Goal: Find contact information: Find contact information

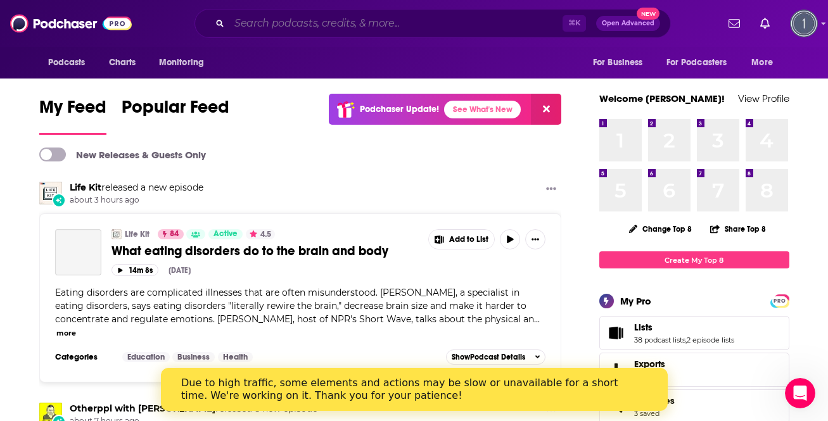
click at [474, 26] on input "Search podcasts, credits, & more..." at bounding box center [395, 23] width 333 height 20
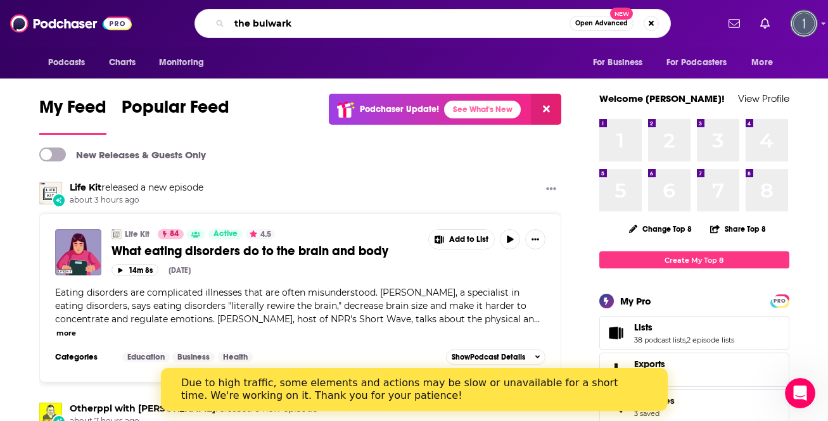
type input "the bulwark"
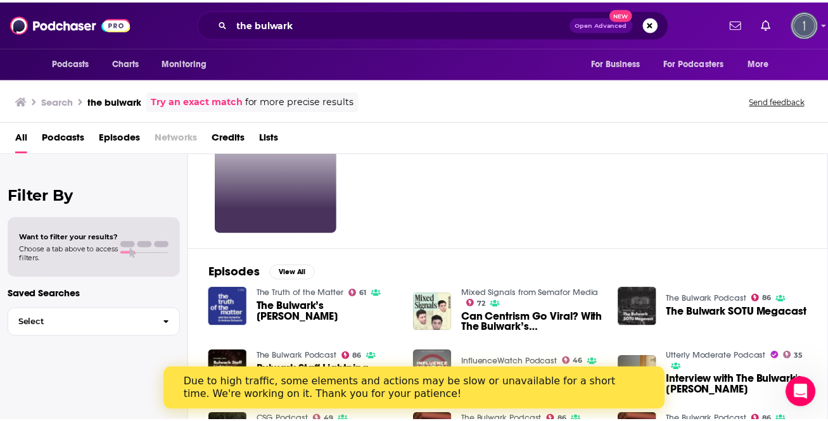
scroll to position [54, 0]
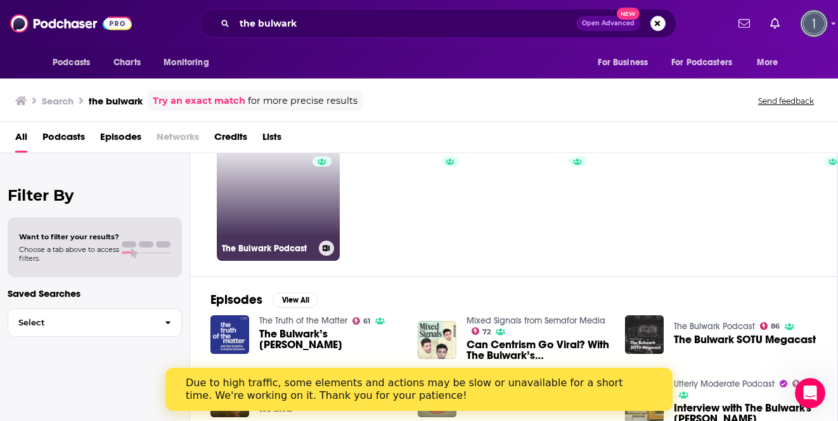
click at [267, 213] on link "86 The Bulwark Podcast" at bounding box center [278, 199] width 123 height 123
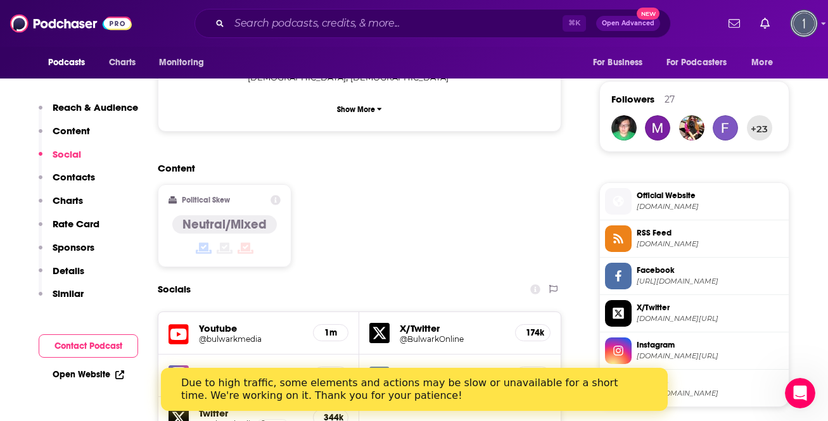
scroll to position [900, 0]
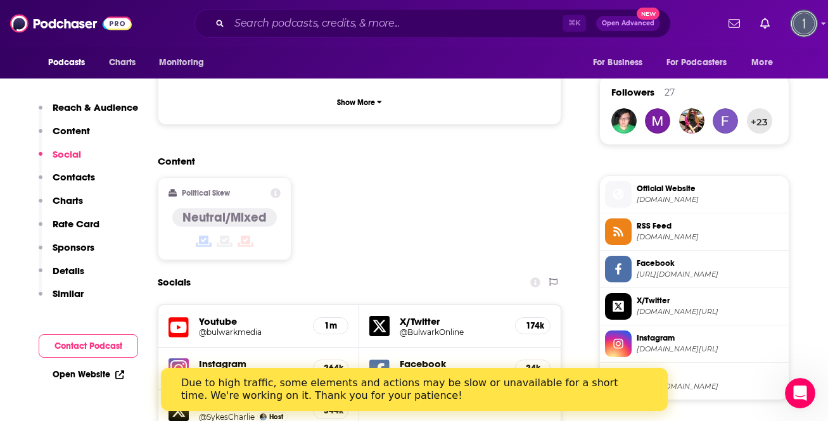
click at [80, 179] on p "Contacts" at bounding box center [74, 177] width 42 height 12
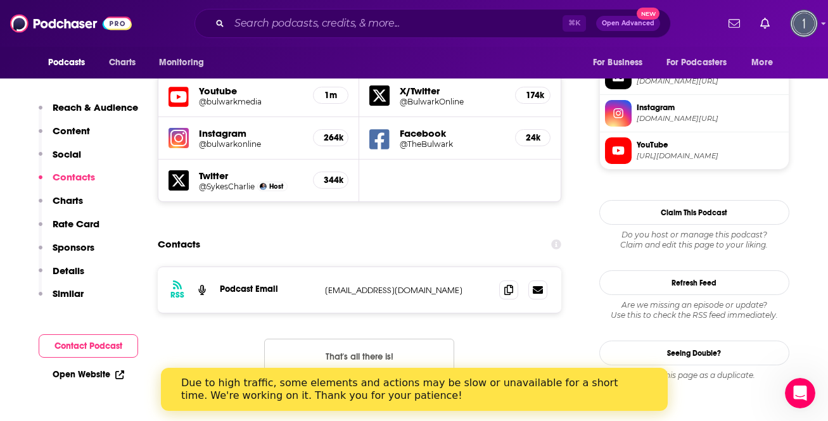
scroll to position [1131, 0]
drag, startPoint x: 416, startPoint y: 235, endPoint x: 324, endPoint y: 233, distance: 91.9
click at [324, 267] on div "RSS Podcast Email [EMAIL_ADDRESS][DOMAIN_NAME] [EMAIL_ADDRESS][DOMAIN_NAME]" at bounding box center [360, 290] width 404 height 46
copy p "[EMAIL_ADDRESS][DOMAIN_NAME]"
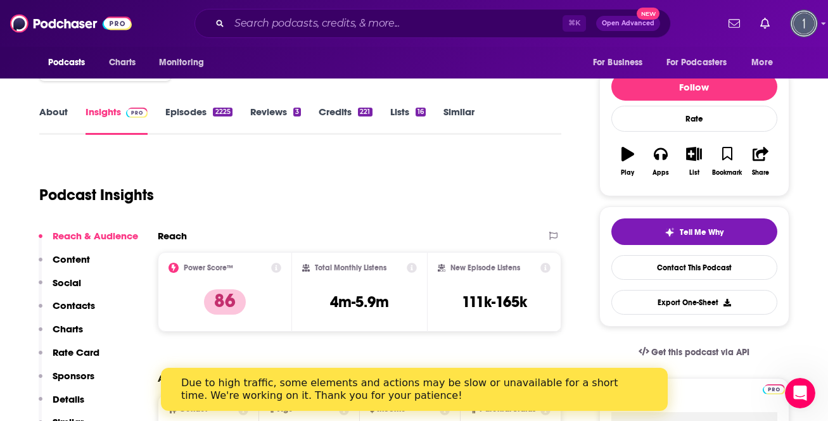
scroll to position [0, 0]
